Goal: Find specific page/section: Find specific page/section

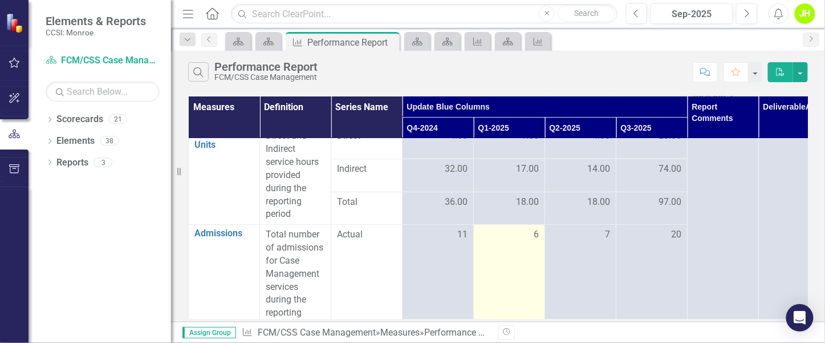
scroll to position [86, 0]
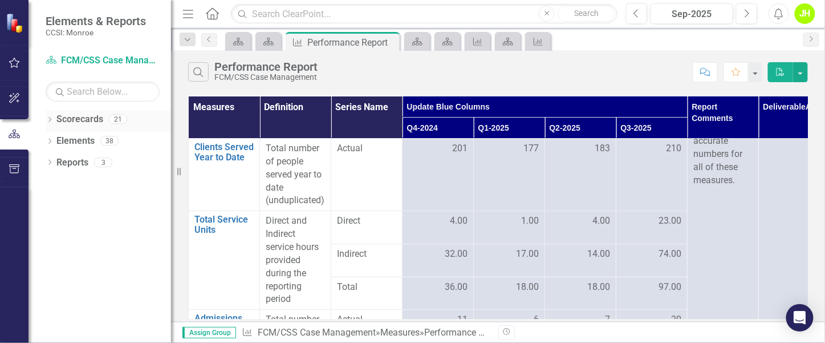
click at [52, 120] on icon "Dropdown" at bounding box center [50, 121] width 8 height 6
click at [52, 143] on icon "Dropdown" at bounding box center [55, 140] width 9 height 7
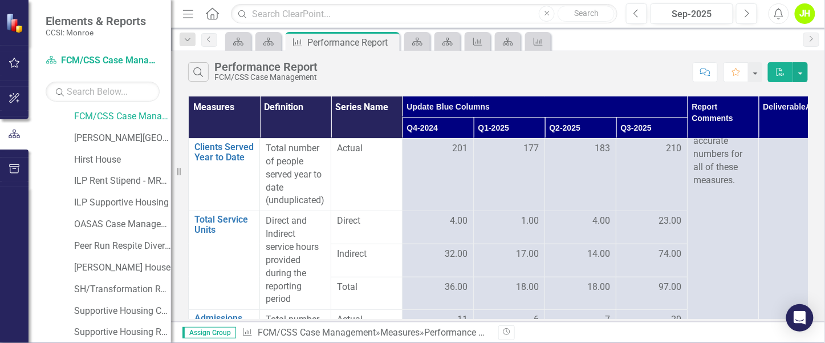
scroll to position [171, 0]
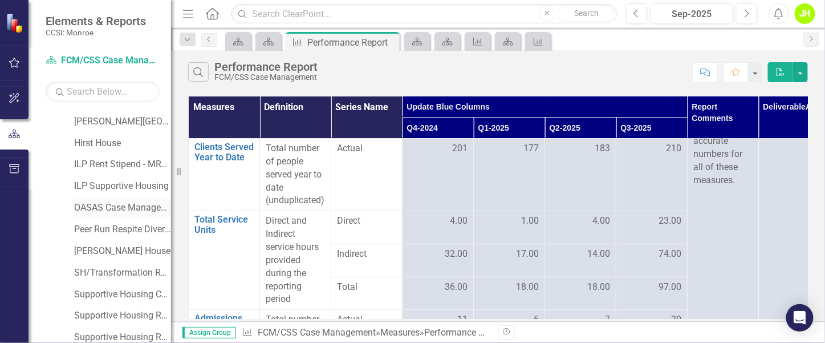
click at [95, 210] on link "OASAS Case Management Initiative" at bounding box center [122, 207] width 97 height 13
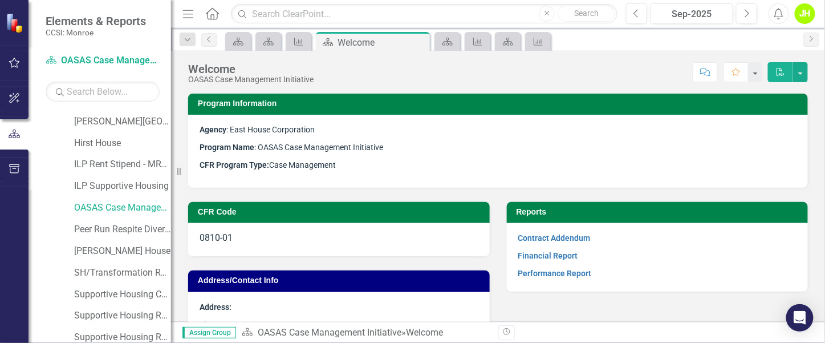
click at [546, 268] on strong "Performance Report" at bounding box center [555, 273] width 74 height 11
click at [544, 273] on link "Performance Report" at bounding box center [555, 273] width 74 height 9
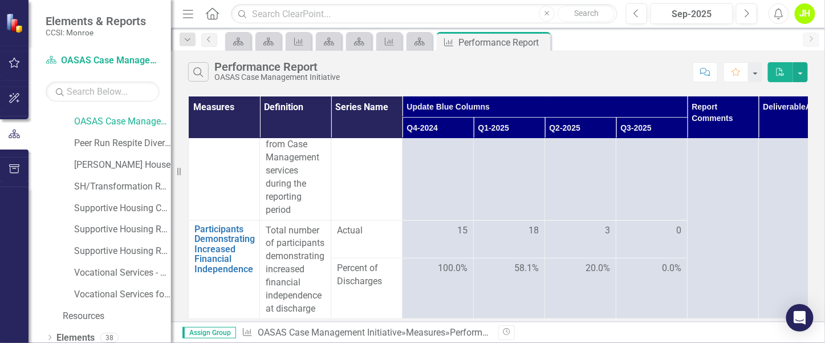
scroll to position [285, 0]
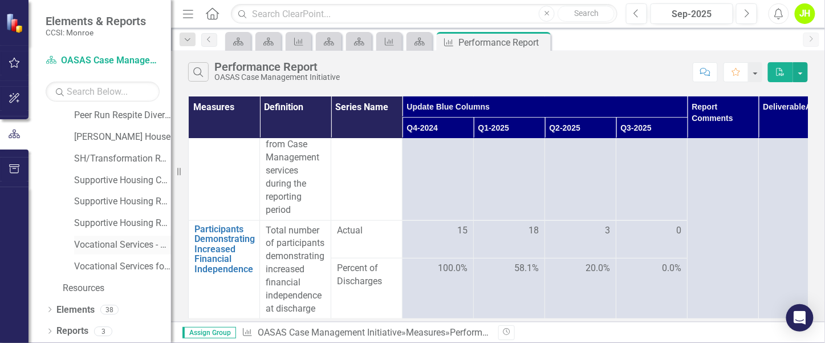
click at [104, 239] on link "Vocational Services - OASAS" at bounding box center [122, 244] width 97 height 13
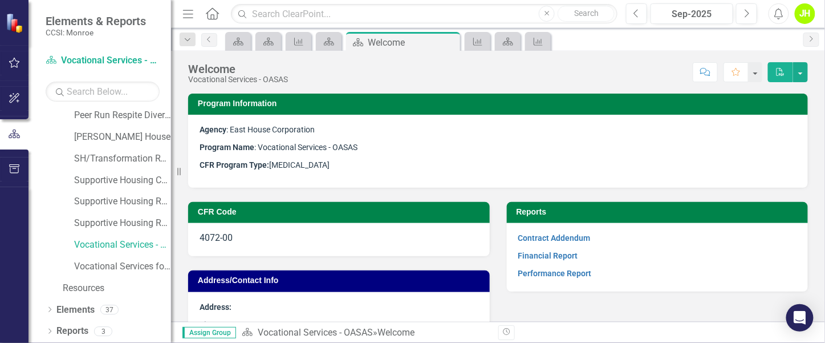
click at [548, 280] on div "Contract Addendum Financial Report Performance Report" at bounding box center [658, 257] width 302 height 68
click at [549, 275] on link "Performance Report" at bounding box center [555, 273] width 74 height 9
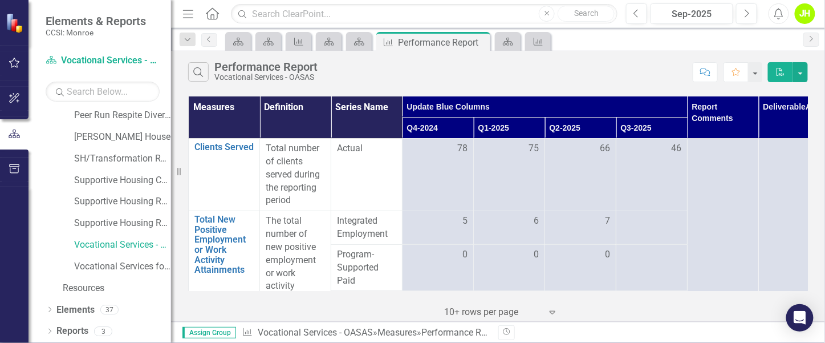
click at [295, 165] on div "Total number of clients served during the reporting period" at bounding box center [295, 174] width 59 height 65
click at [654, 226] on div at bounding box center [651, 221] width 59 height 14
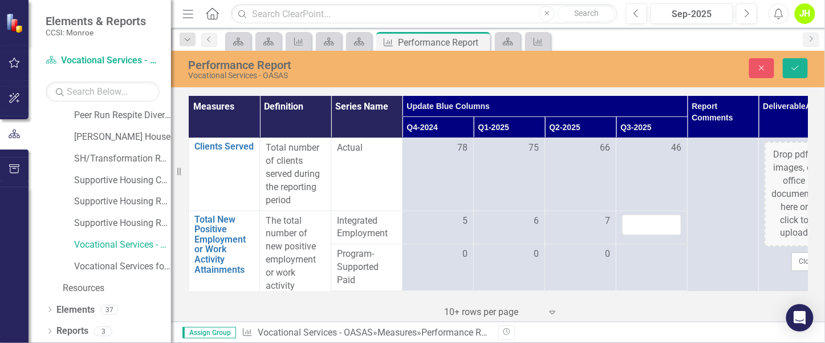
click at [293, 232] on div "The total number of new positive employment or work activity attainments during…" at bounding box center [295, 279] width 59 height 130
click at [289, 184] on div "Total number of clients served during the reporting period" at bounding box center [295, 173] width 59 height 65
